Goal: Go to known website: Access a specific website the user already knows

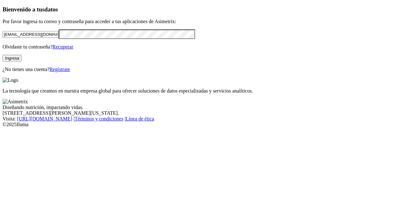
click input "submit" at bounding box center [0, 0] width 0 height 0
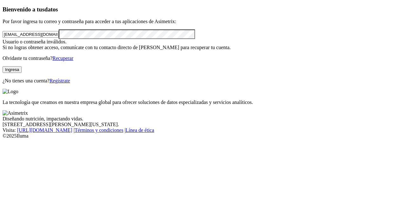
click at [75, 84] on div "Bienvenido a tus datos Por favor ingresa tu correo y contraseña para acceder a …" at bounding box center [203, 45] width 401 height 78
click at [22, 73] on button "Ingresa" at bounding box center [12, 69] width 19 height 7
